Goal: Navigation & Orientation: Find specific page/section

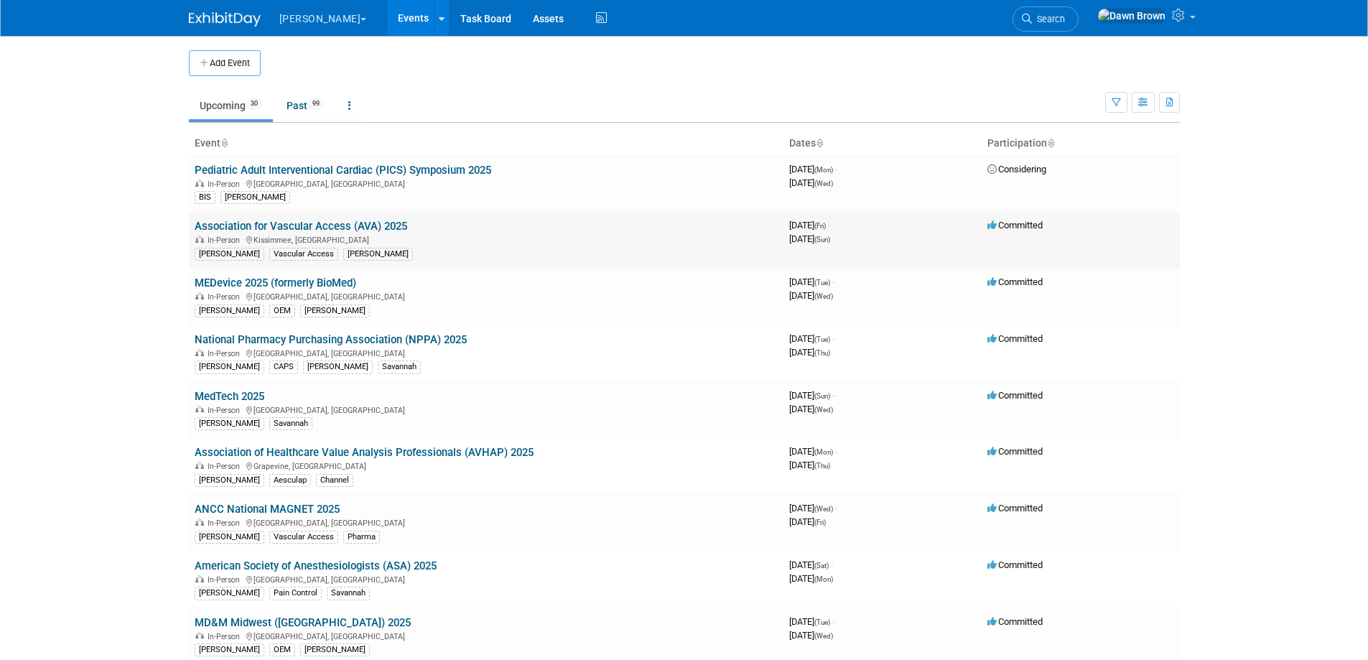
click at [357, 223] on link "Association for Vascular Access (AVA) 2025" at bounding box center [301, 226] width 213 height 13
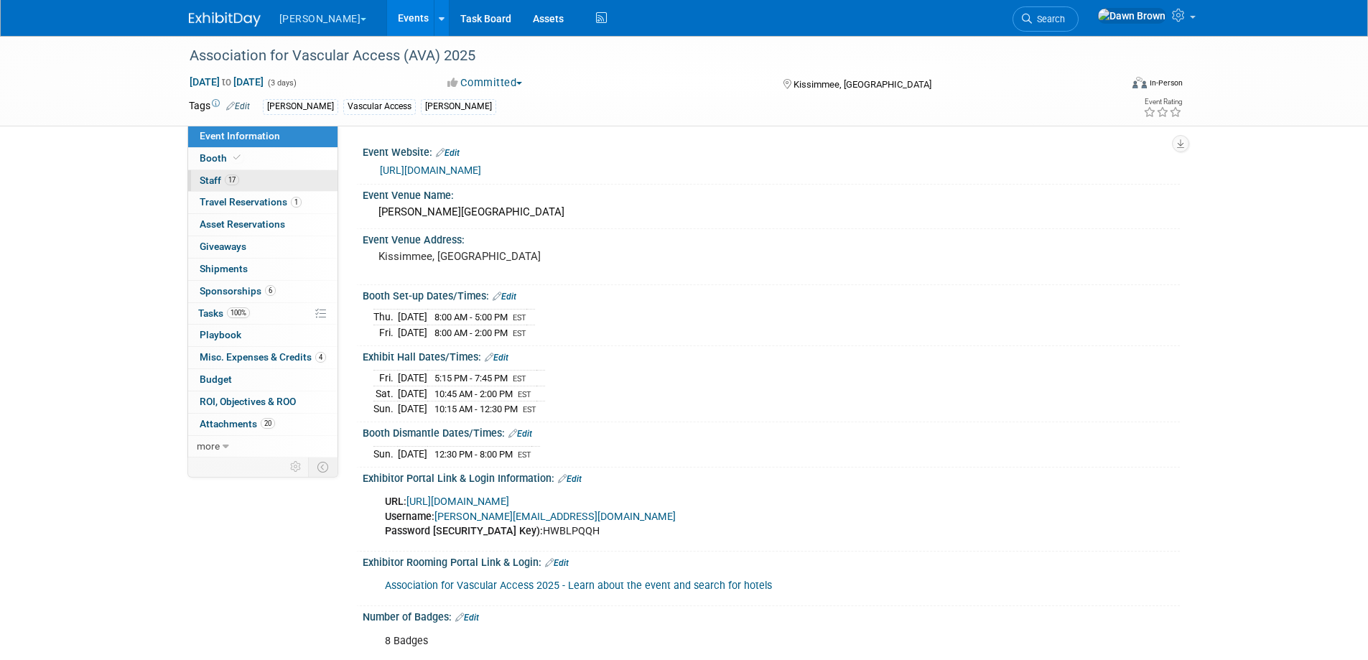
click at [214, 173] on link "17 Staff 17" at bounding box center [262, 181] width 149 height 22
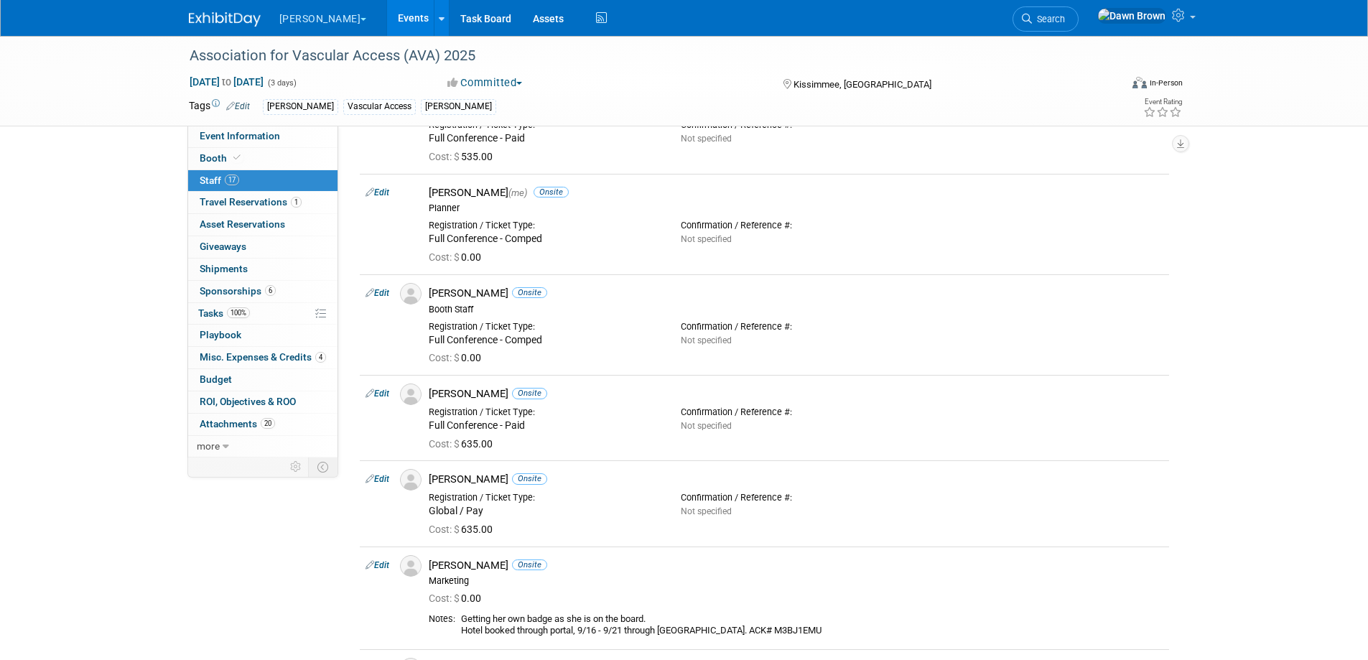
scroll to position [431, 0]
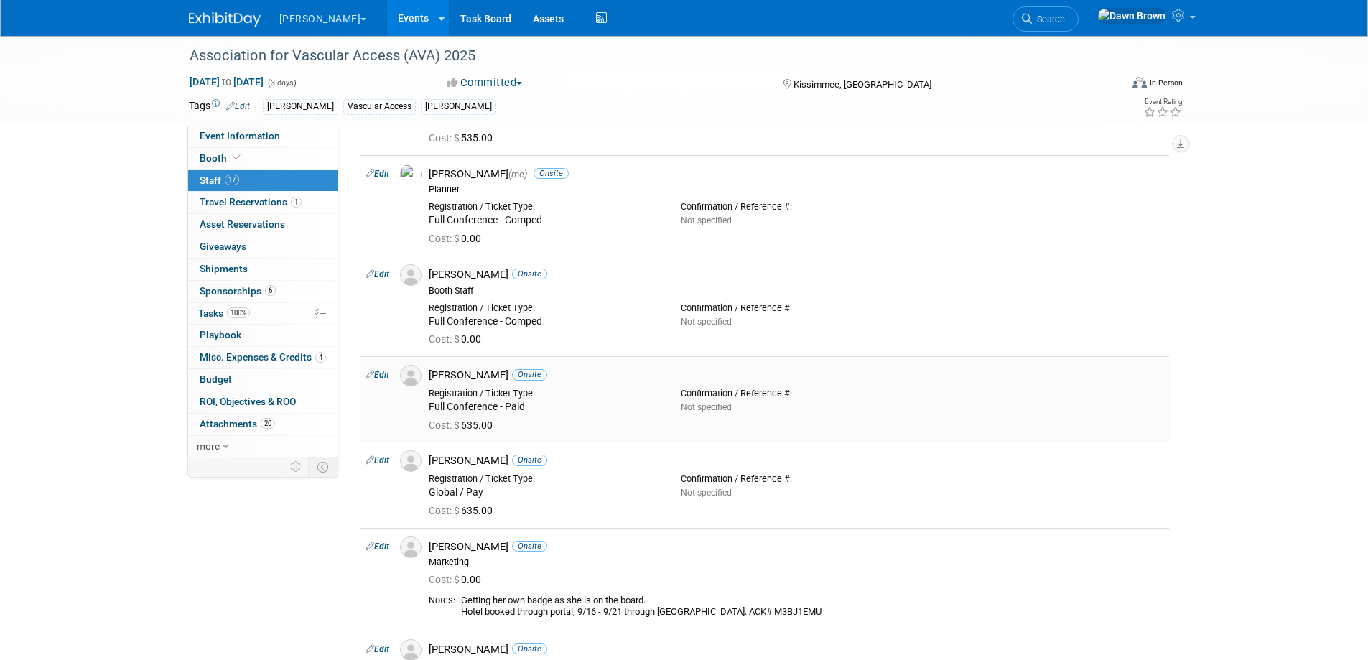
click at [369, 375] on icon at bounding box center [370, 374] width 9 height 15
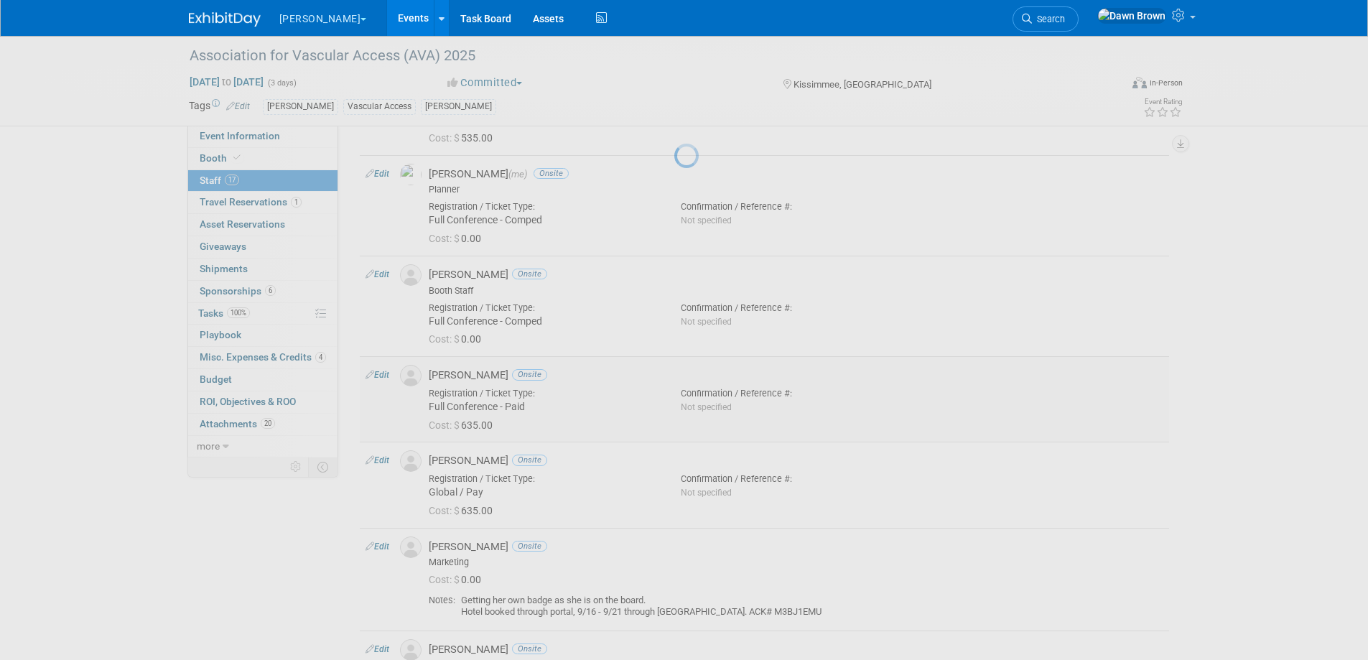
select select "a3b7d384-f907-4c0d-bc3c-ae7a614b7485"
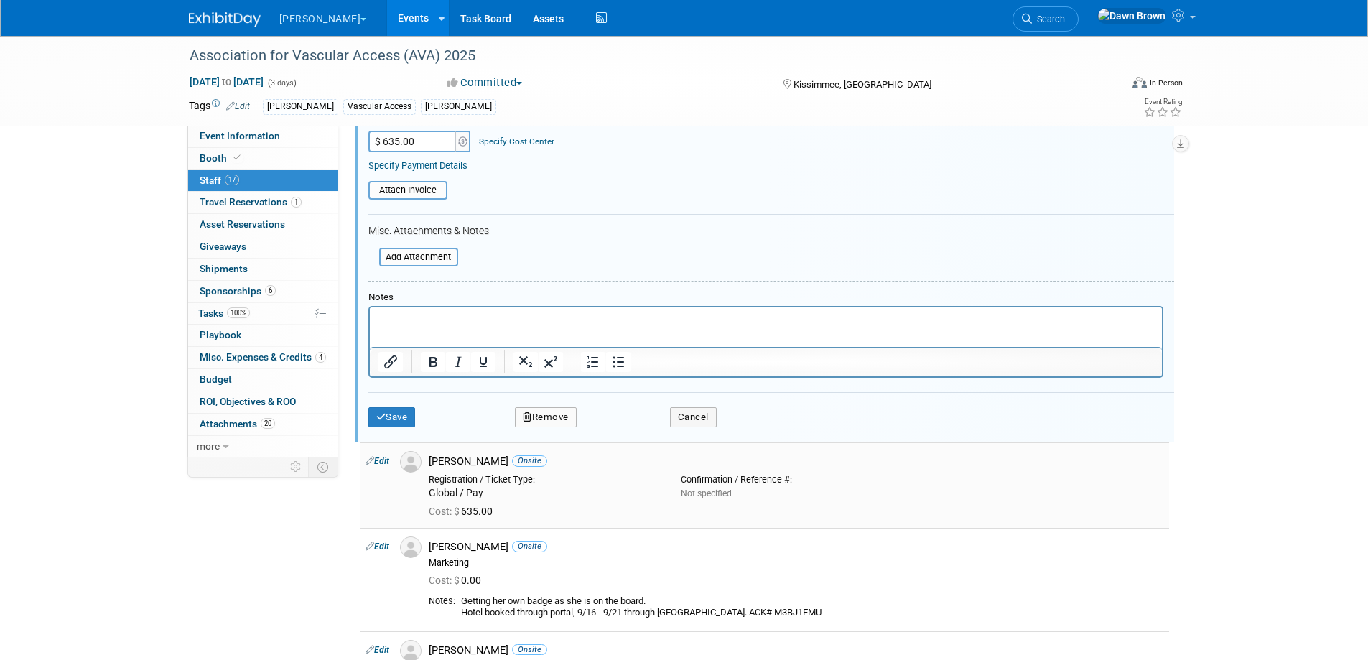
scroll to position [894, 0]
click at [703, 414] on button "Cancel" at bounding box center [693, 414] width 47 height 20
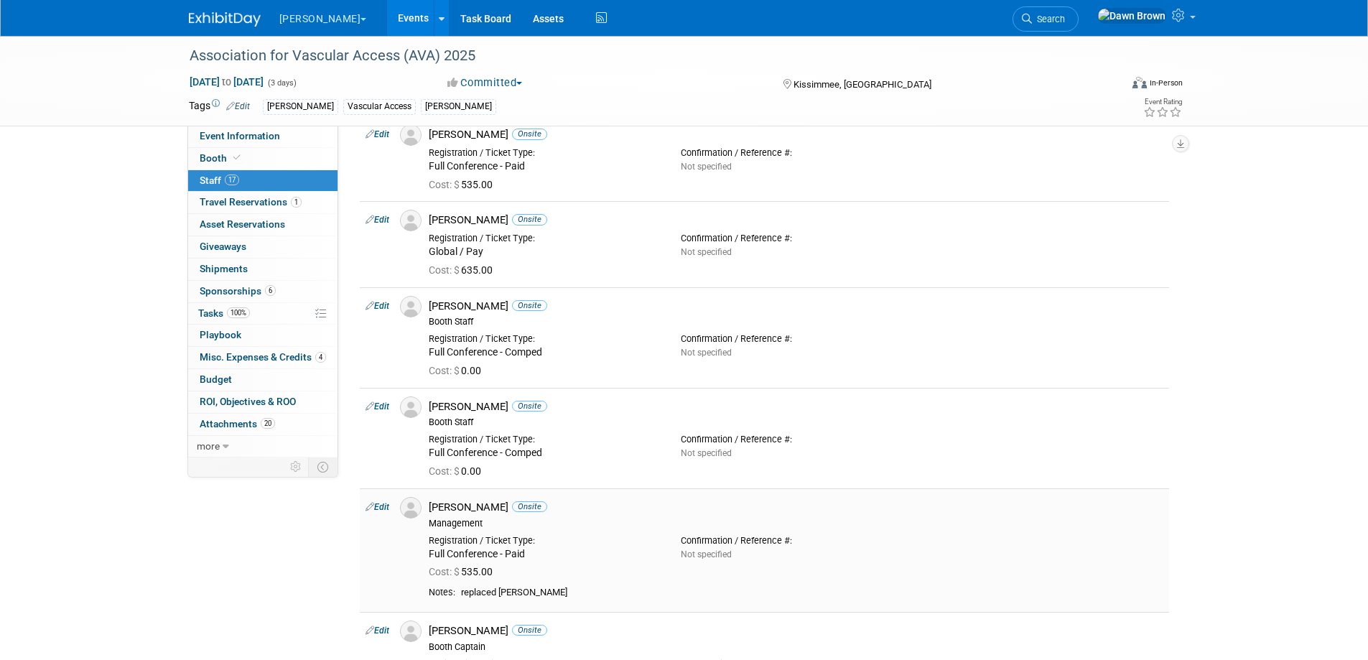
scroll to position [1043, 0]
click at [387, 12] on link "Events" at bounding box center [413, 18] width 52 height 36
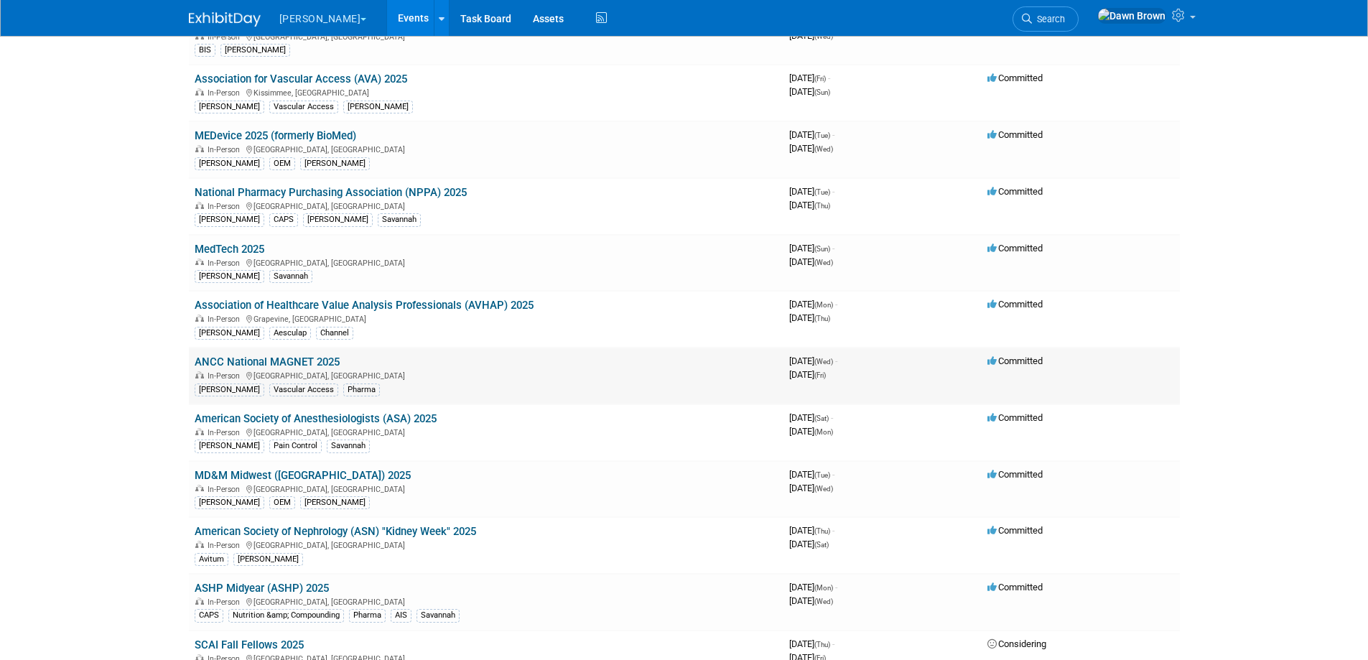
scroll to position [216, 0]
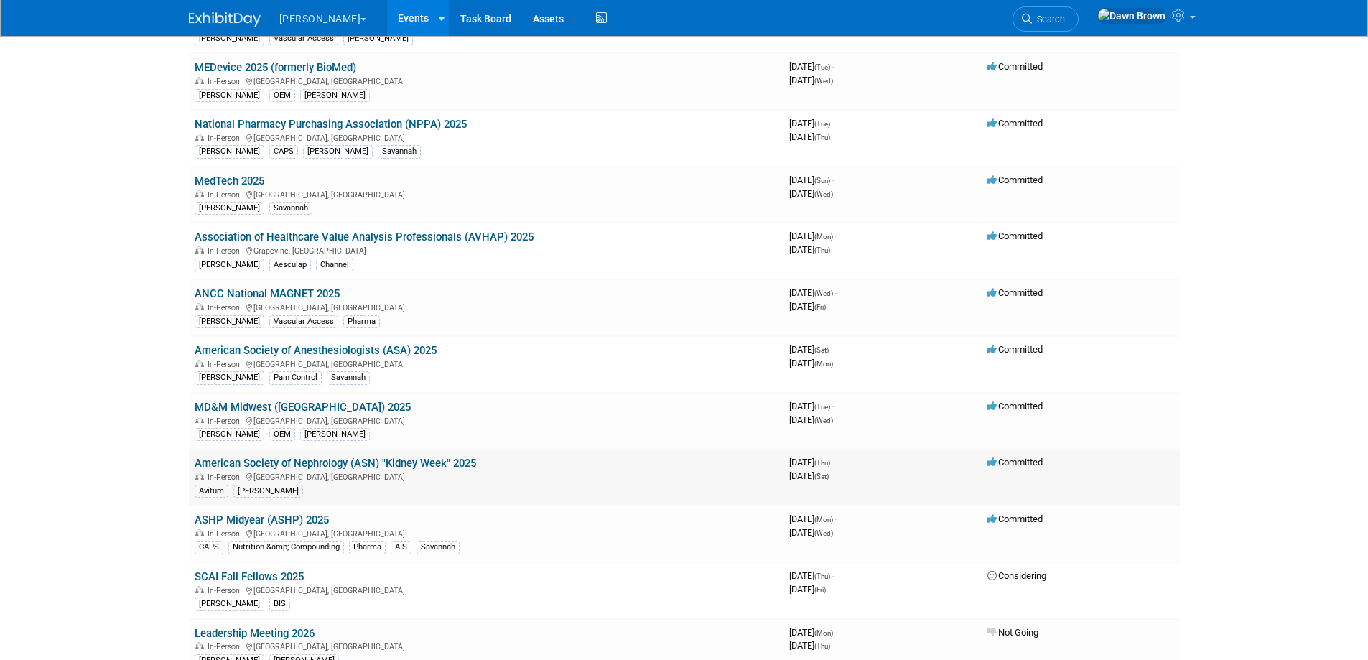
click at [378, 461] on link "American Society of Nephrology (ASN) "Kidney Week" 2025" at bounding box center [336, 463] width 282 height 13
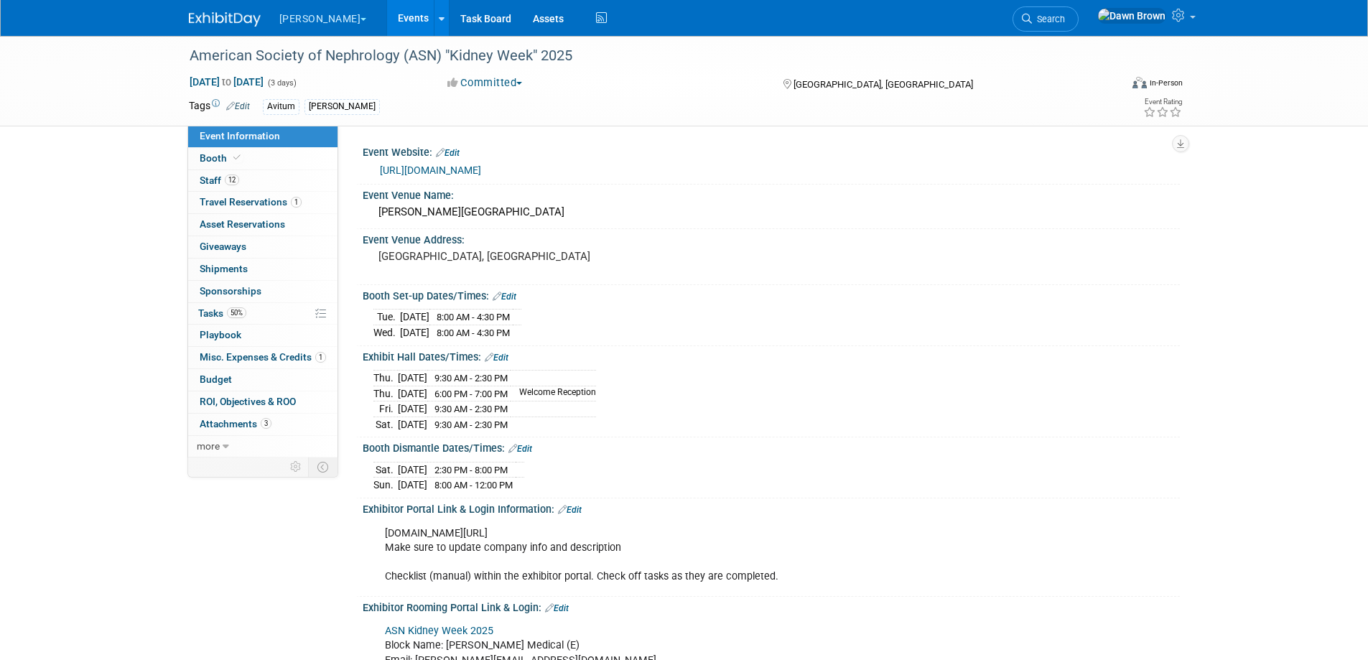
click at [387, 12] on link "Events" at bounding box center [413, 18] width 52 height 36
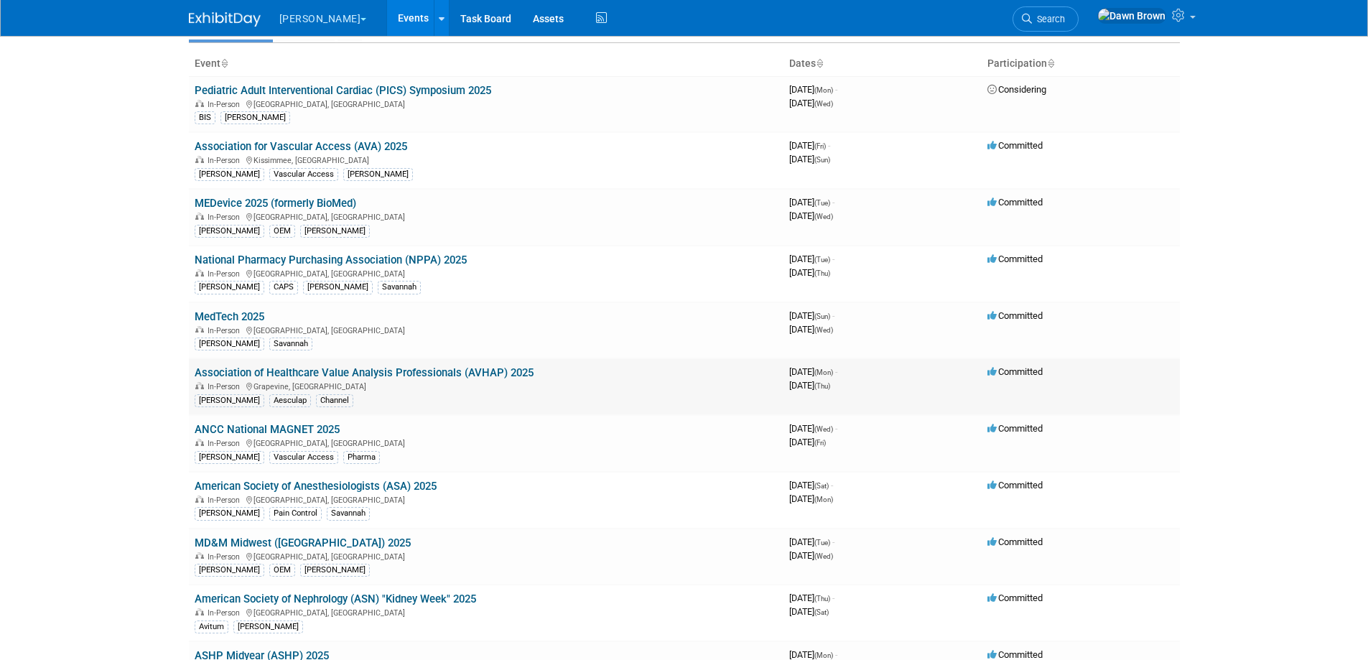
scroll to position [108, 0]
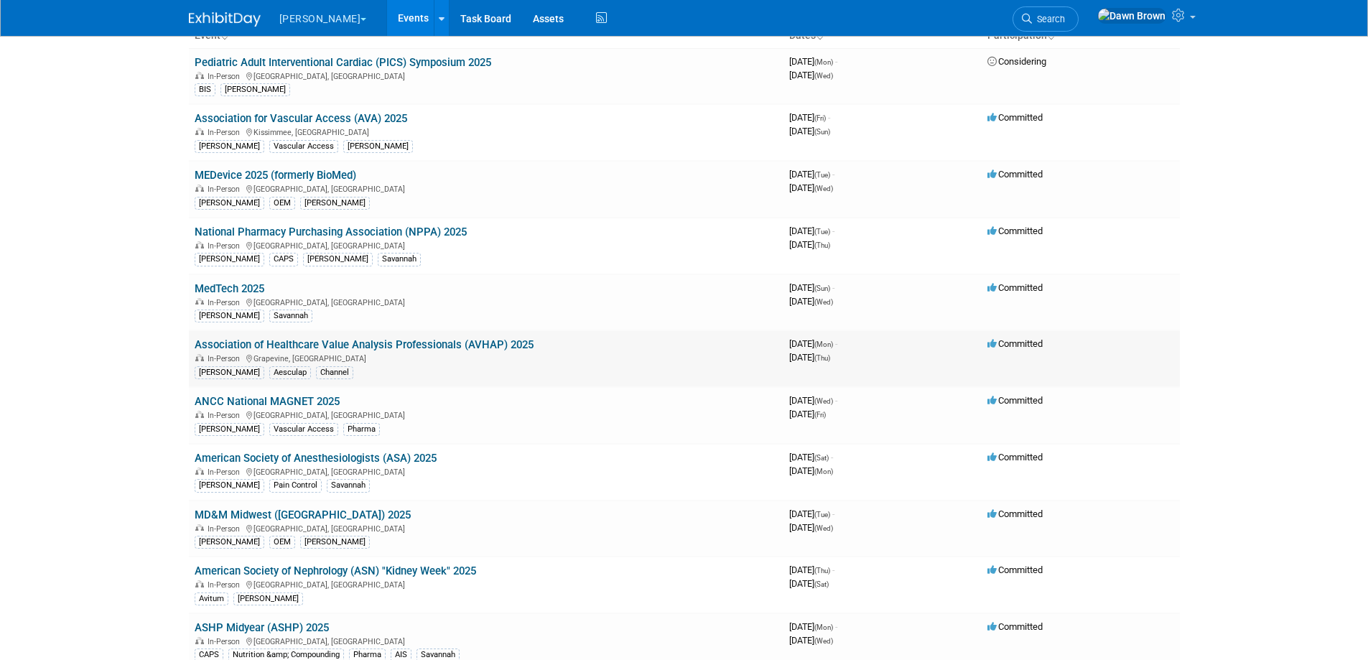
click at [474, 345] on link "Association of Healthcare Value Analysis Professionals (AVHAP) 2025" at bounding box center [364, 344] width 339 height 13
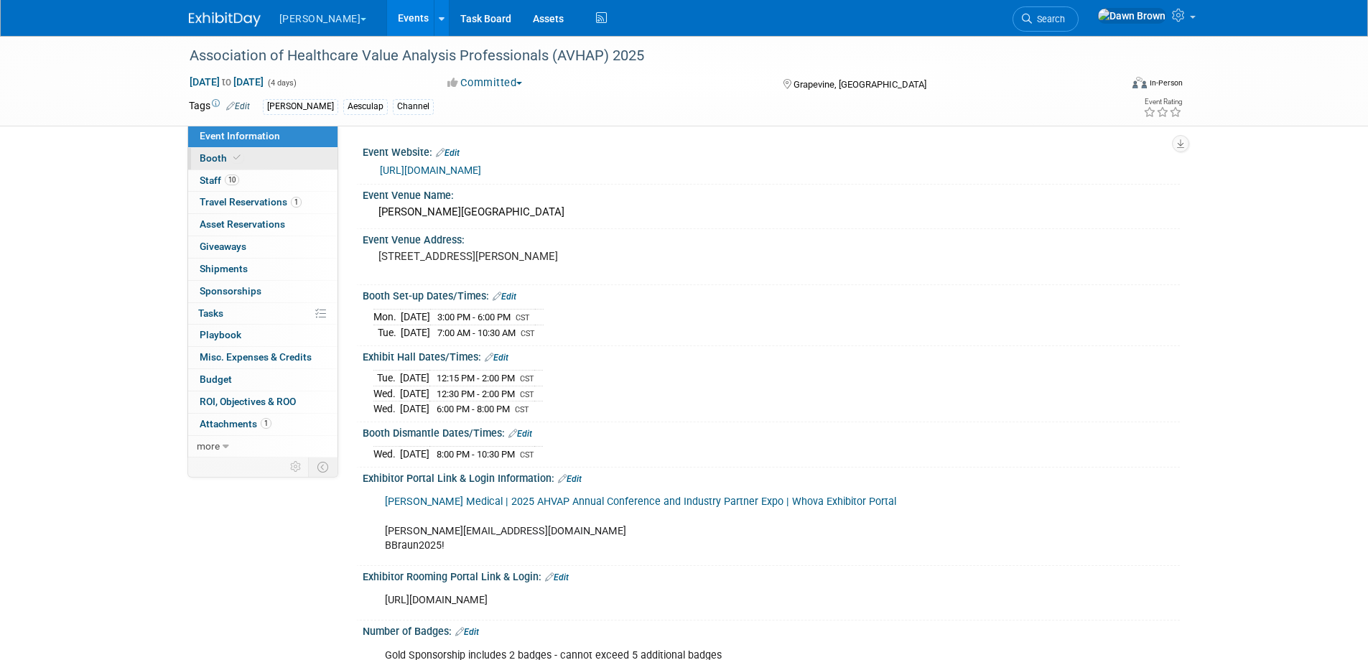
click at [211, 151] on link "Booth" at bounding box center [262, 159] width 149 height 22
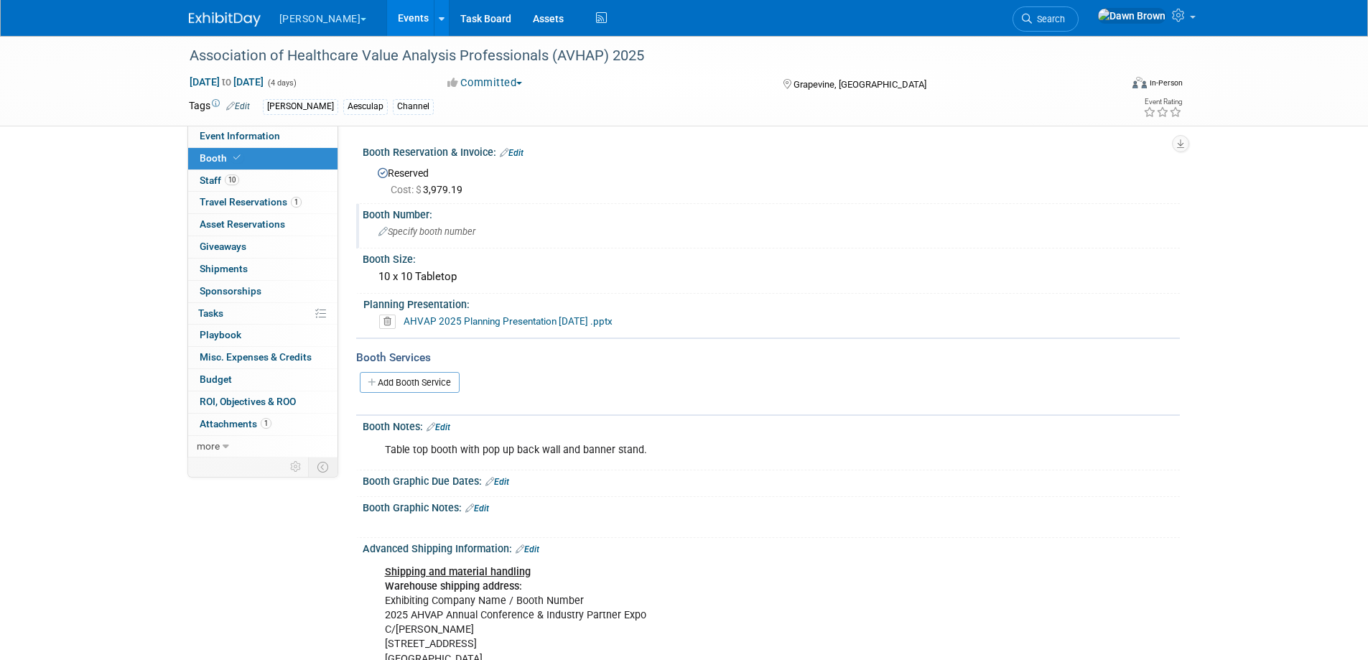
click at [391, 233] on span "Specify booth number" at bounding box center [427, 231] width 97 height 11
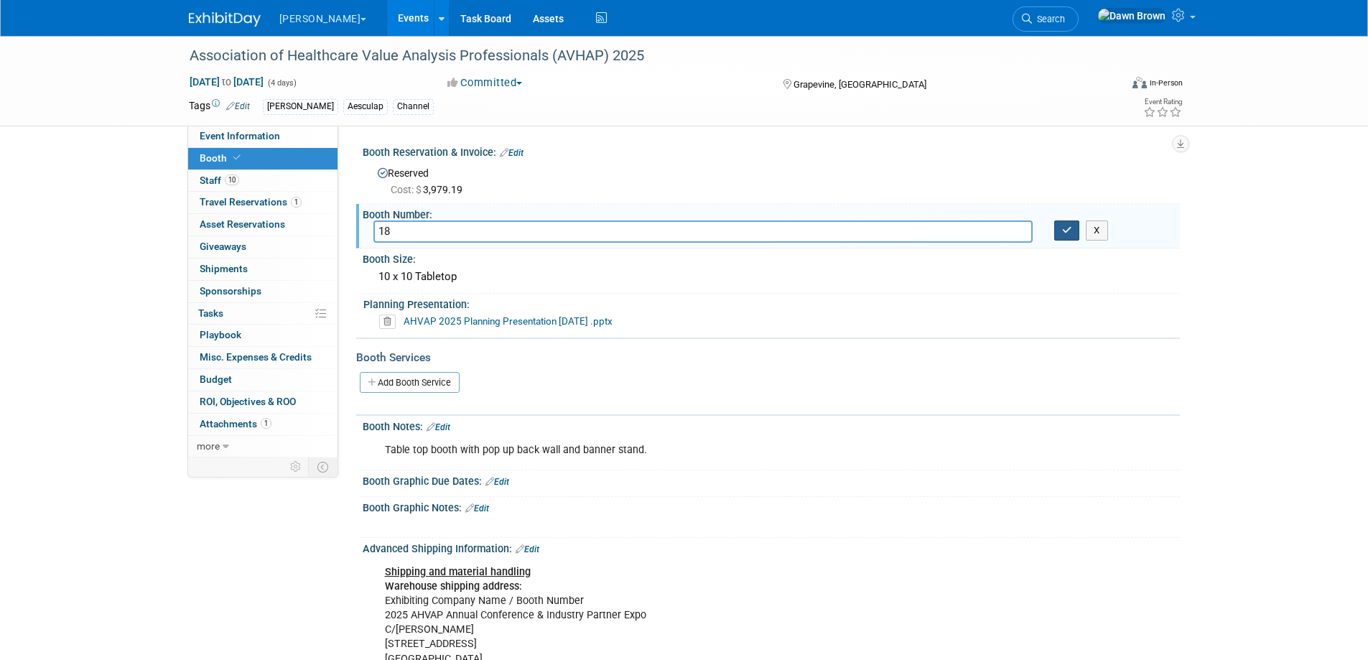
type input "18"
click at [1062, 235] on icon "button" at bounding box center [1067, 230] width 10 height 9
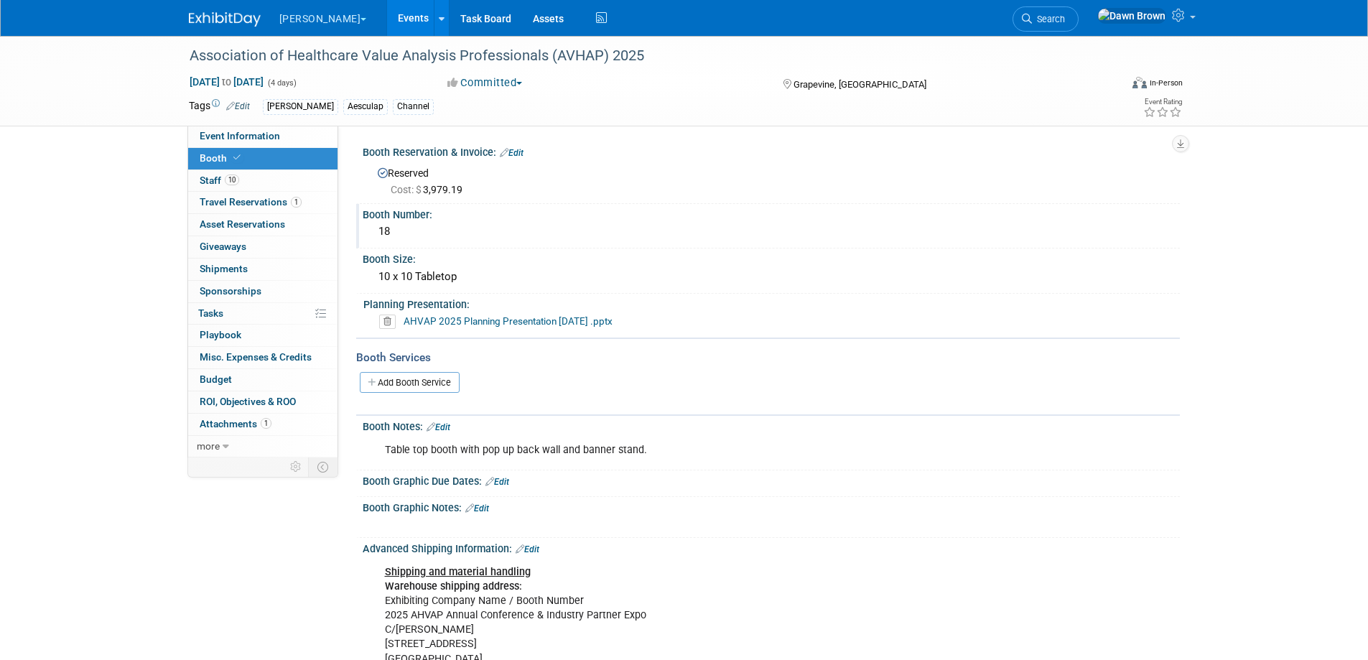
click at [387, 20] on link "Events" at bounding box center [413, 18] width 52 height 36
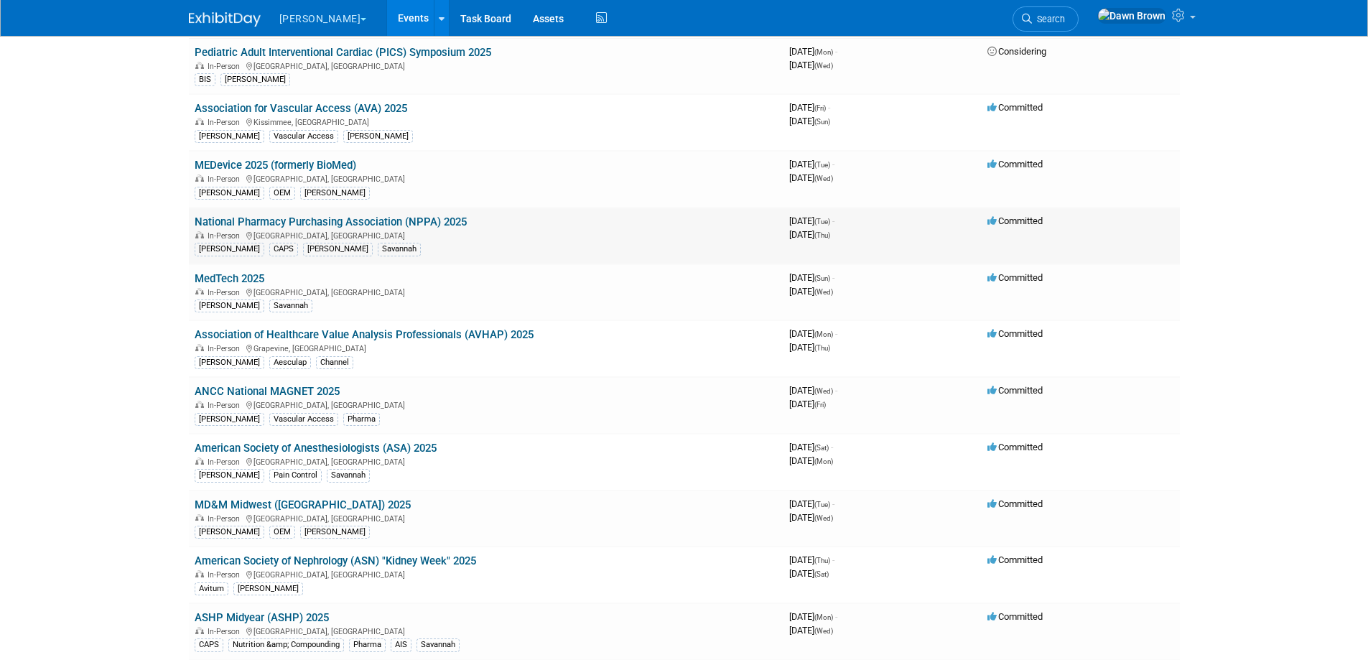
scroll to position [162, 0]
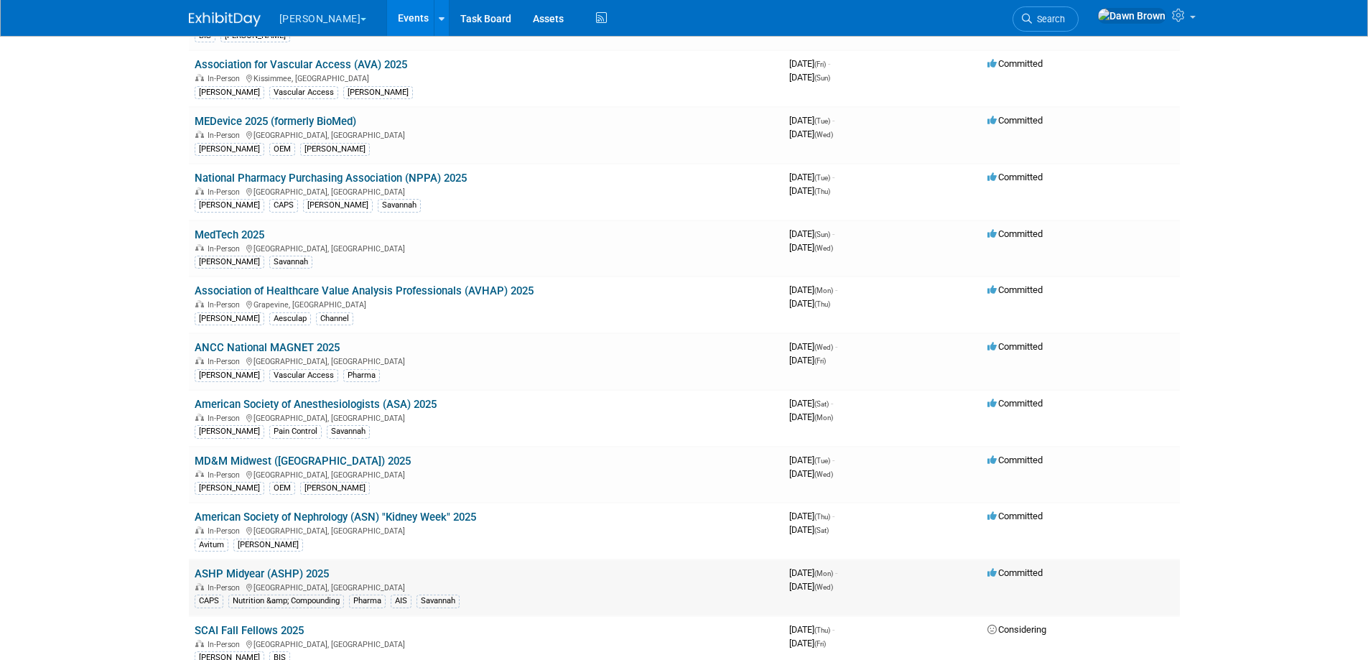
click at [287, 574] on link "ASHP Midyear (ASHP) 2025" at bounding box center [262, 573] width 134 height 13
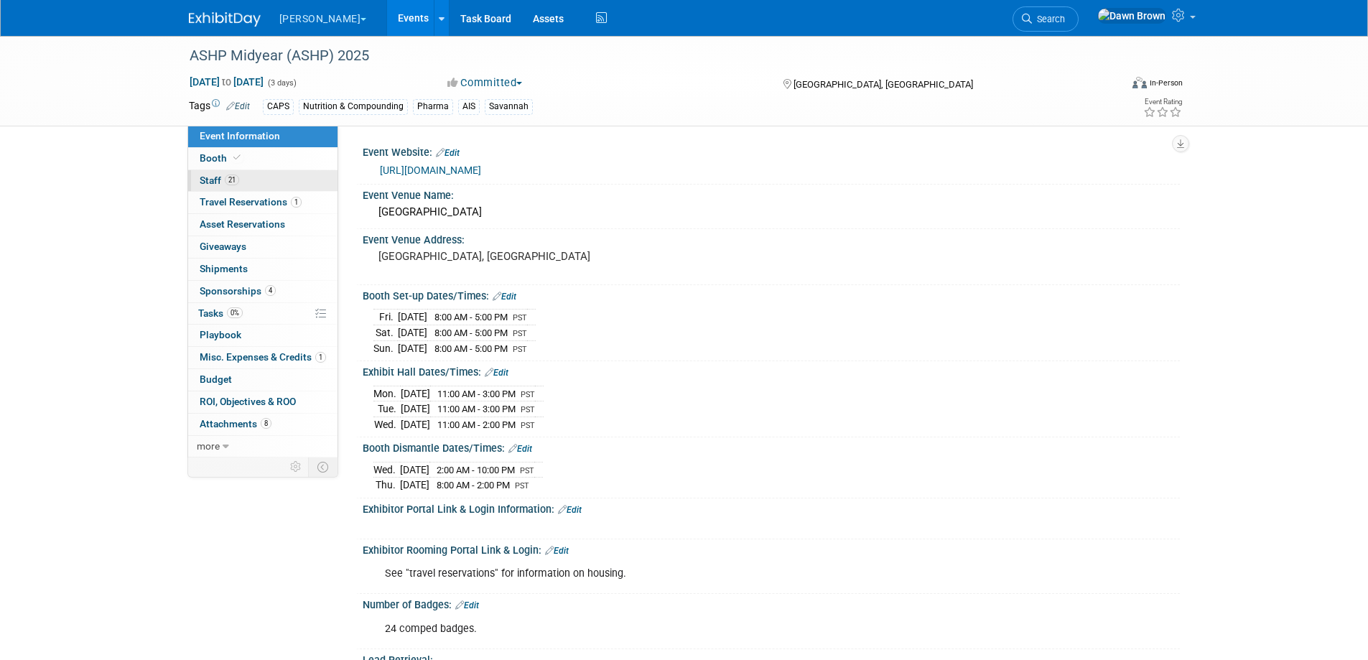
click at [209, 177] on span "Staff 21" at bounding box center [220, 180] width 40 height 11
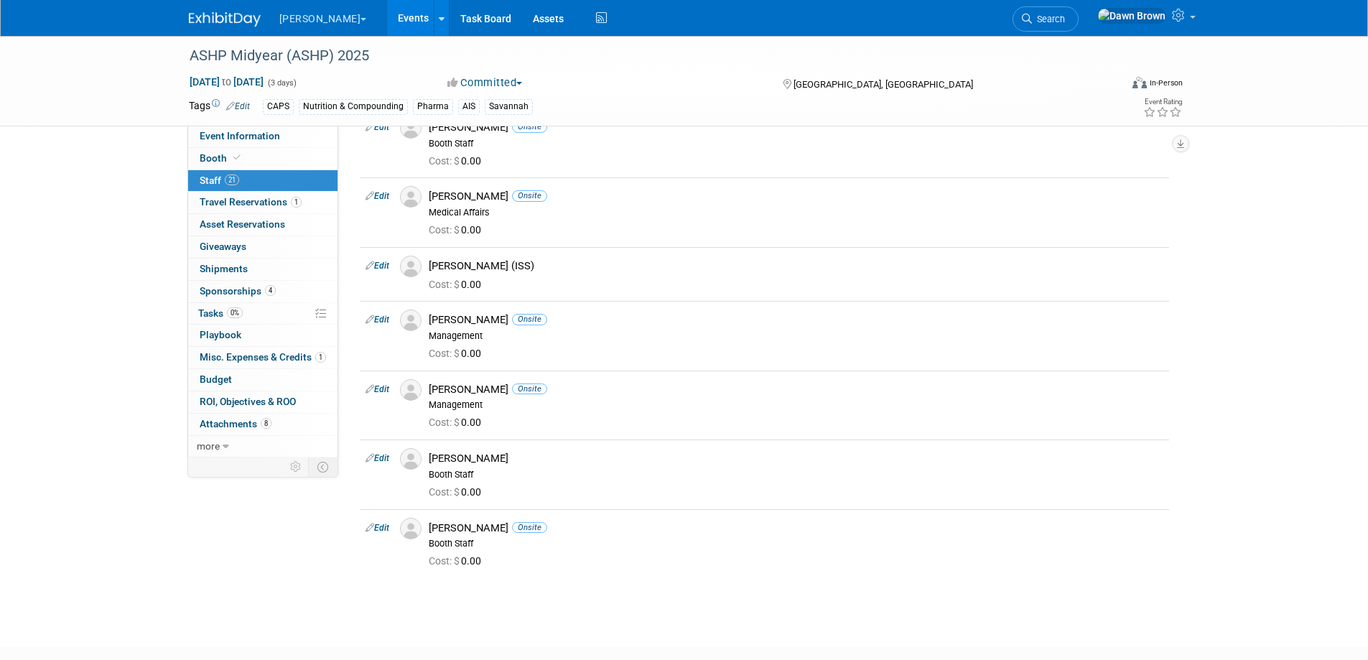
scroll to position [1006, 0]
